Goal: Task Accomplishment & Management: Manage account settings

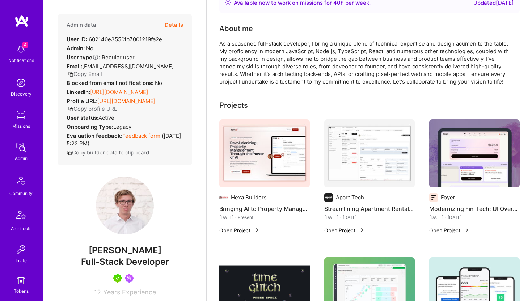
scroll to position [161, 0]
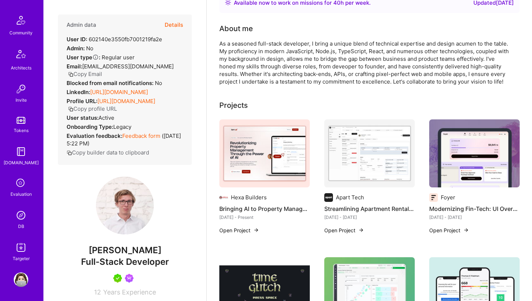
click at [22, 212] on img at bounding box center [21, 215] width 14 height 14
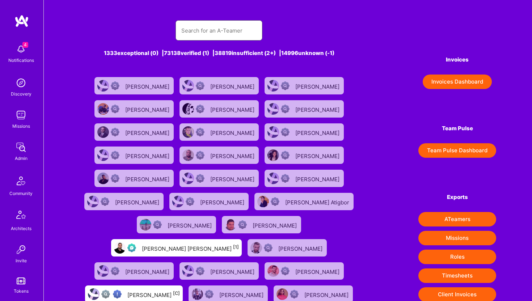
click at [226, 36] on input "text" at bounding box center [218, 30] width 75 height 18
paste input "[PERSON_NAME]"
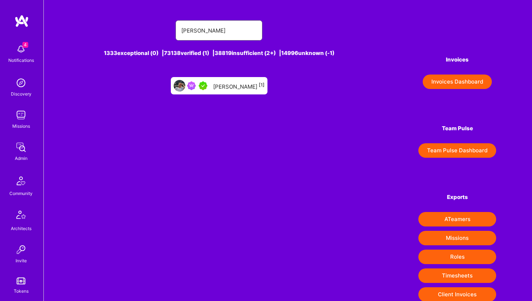
type input "[PERSON_NAME]"
click at [226, 83] on div "[PERSON_NAME] [1]" at bounding box center [238, 85] width 51 height 9
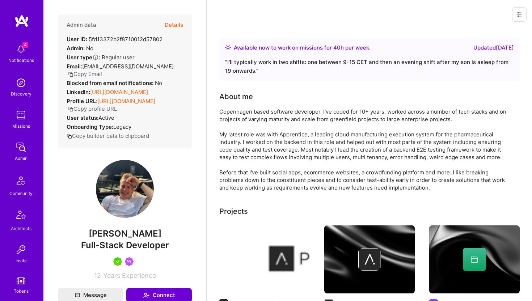
click at [523, 8] on button at bounding box center [519, 14] width 14 height 14
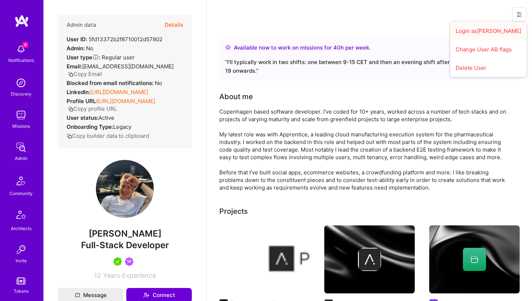
click at [474, 35] on button "Login as Magnus" at bounding box center [488, 31] width 76 height 18
